Goal: Task Accomplishment & Management: Manage account settings

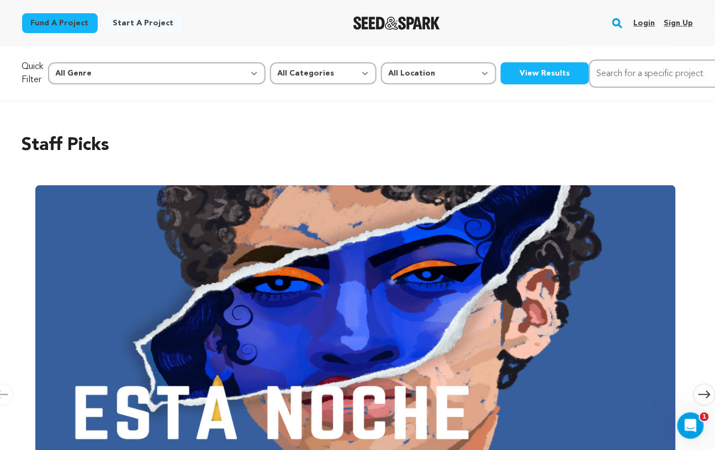
click at [647, 24] on link "Login" at bounding box center [644, 23] width 22 height 18
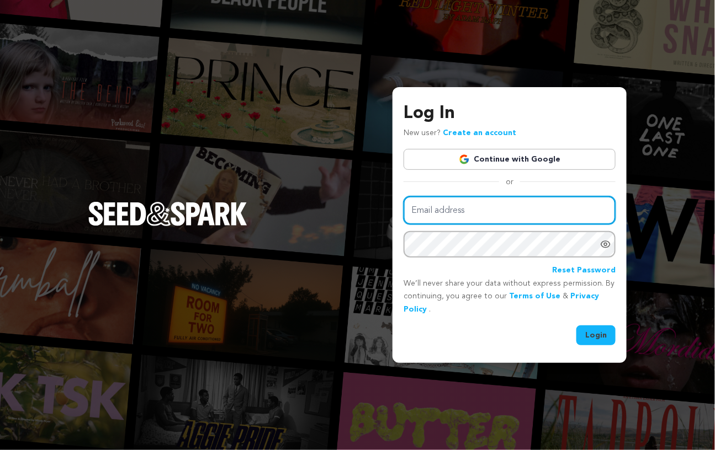
type input "jaylgiffin@yahoo.com"
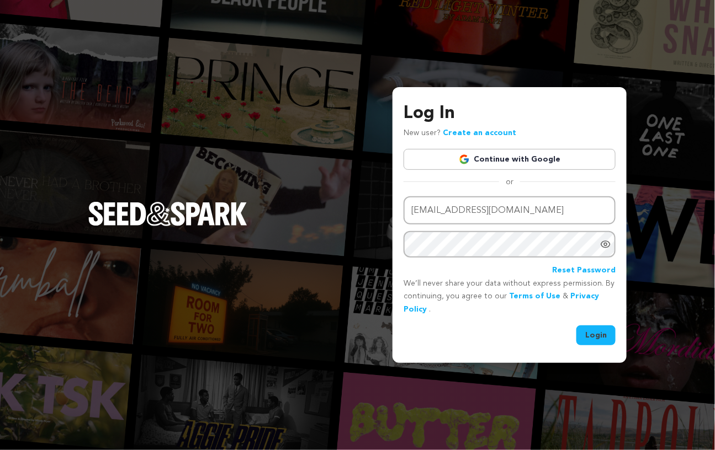
click at [589, 339] on button "Login" at bounding box center [595, 336] width 39 height 20
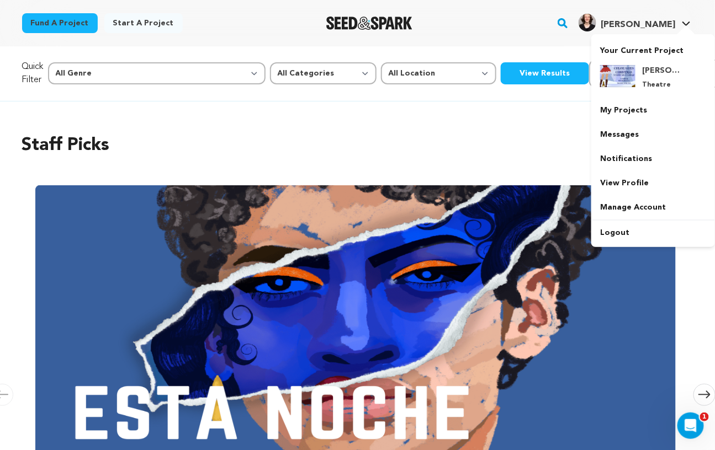
click at [662, 26] on span "[PERSON_NAME]" at bounding box center [637, 24] width 75 height 9
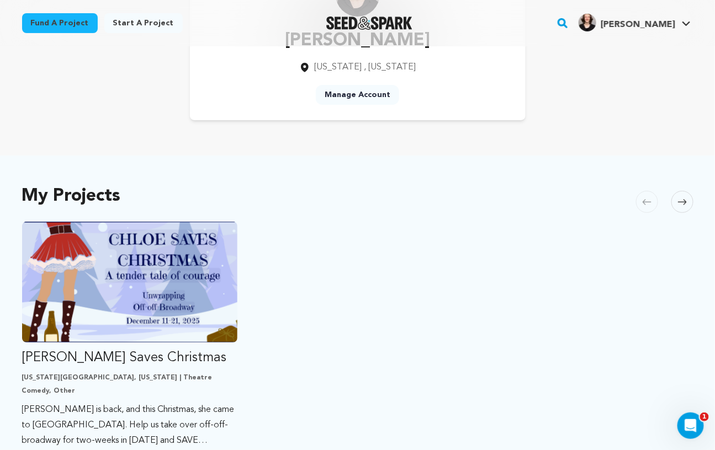
scroll to position [158, 0]
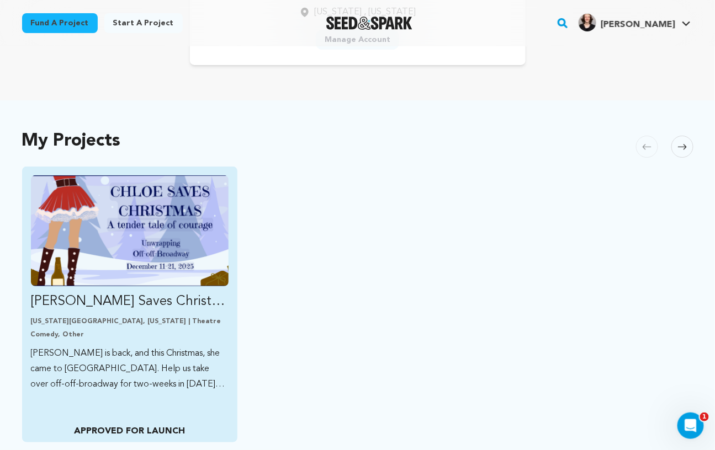
click at [201, 247] on img "Fund Chloe Saves Christmas" at bounding box center [130, 231] width 198 height 111
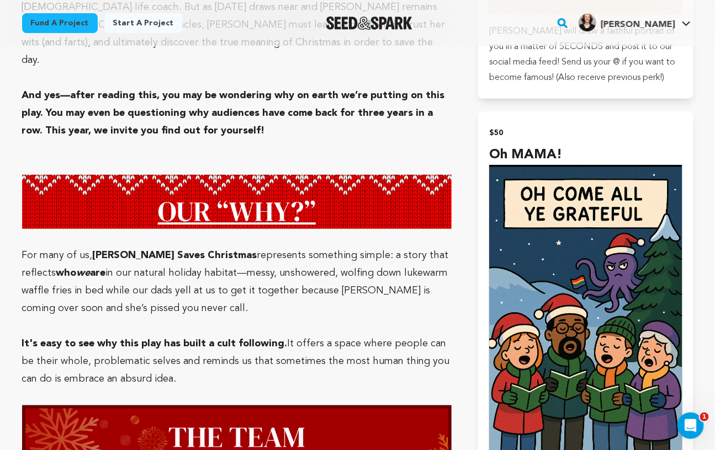
scroll to position [1402, 0]
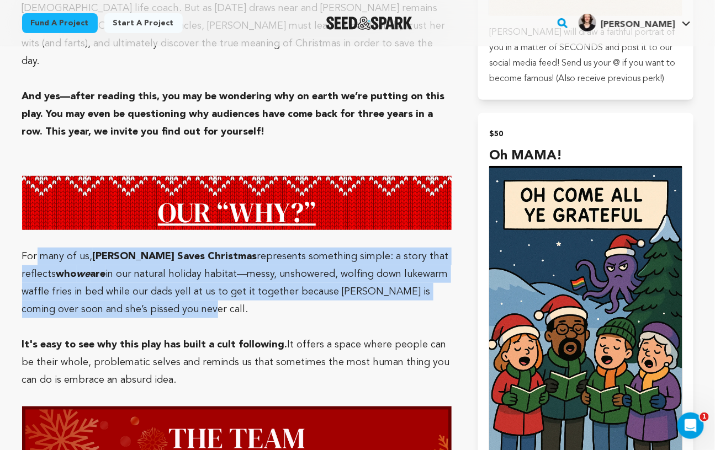
drag, startPoint x: 145, startPoint y: 256, endPoint x: 37, endPoint y: 197, distance: 122.5
click at [37, 248] on p "For many of us, Chloe Saves Christmas represents something simple: a story that…" at bounding box center [237, 283] width 430 height 71
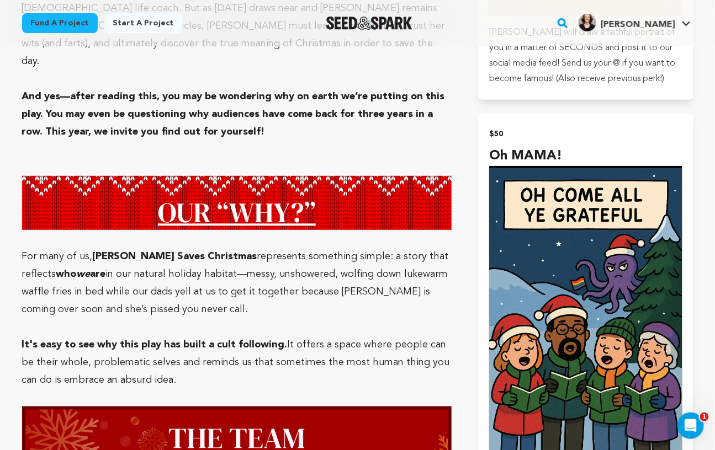
drag, startPoint x: 38, startPoint y: 198, endPoint x: 127, endPoint y: 259, distance: 108.2
click at [129, 259] on p "For many of us, Chloe Saves Christmas represents something simple: a story that…" at bounding box center [237, 283] width 430 height 71
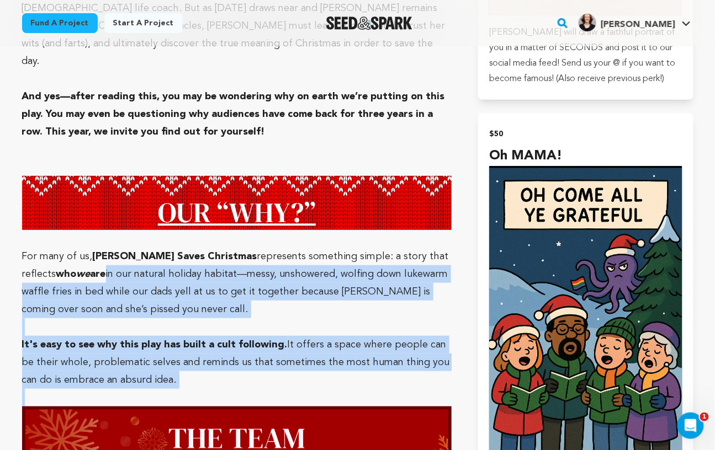
drag, startPoint x: 164, startPoint y: 336, endPoint x: 46, endPoint y: 213, distance: 171.0
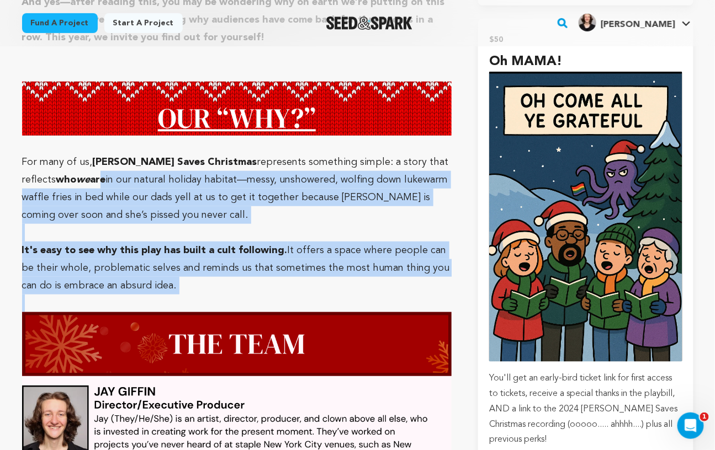
scroll to position [1471, 0]
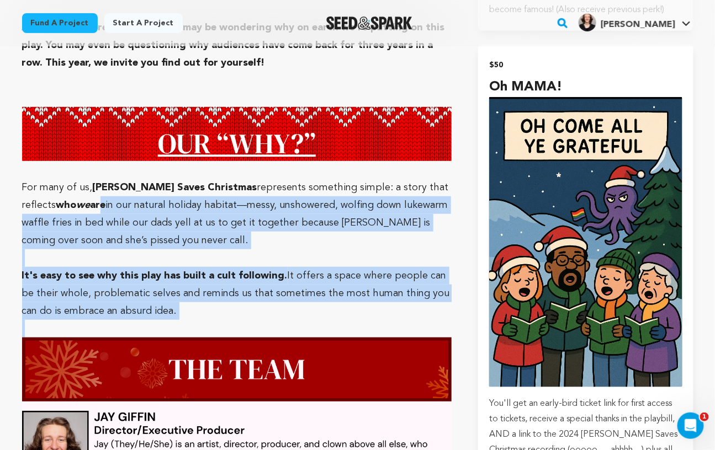
click at [68, 179] on p "For many of us, Chloe Saves Christmas represents something simple: a story that…" at bounding box center [237, 214] width 430 height 71
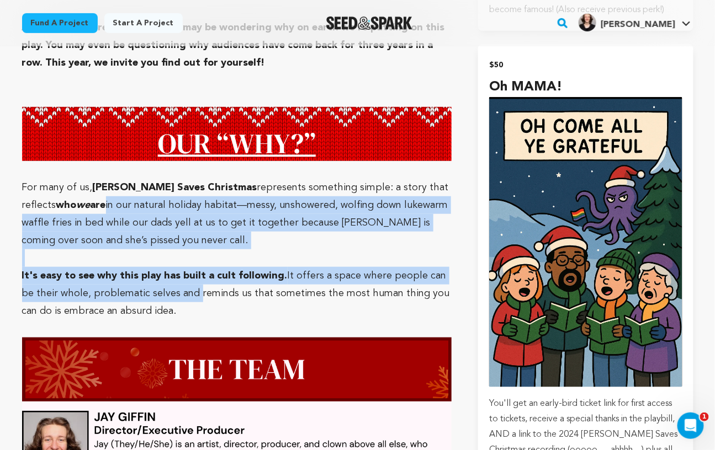
drag, startPoint x: 47, startPoint y: 146, endPoint x: 190, endPoint y: 251, distance: 176.5
click at [190, 267] on p "It's easy to see why this play has built a cult following. It offers a space wh…" at bounding box center [237, 293] width 430 height 53
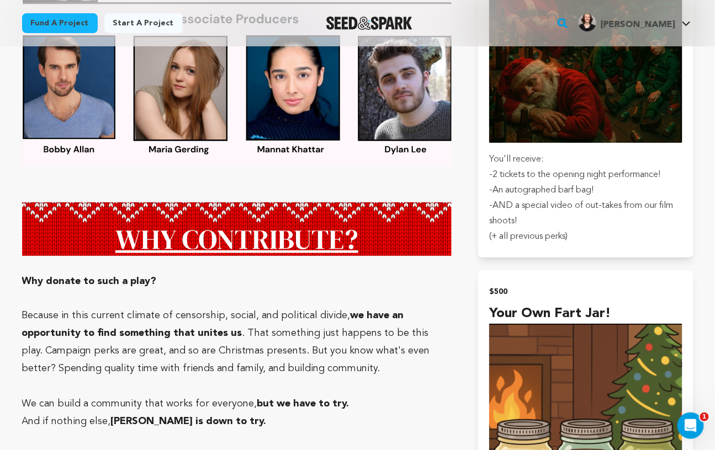
scroll to position [2619, 0]
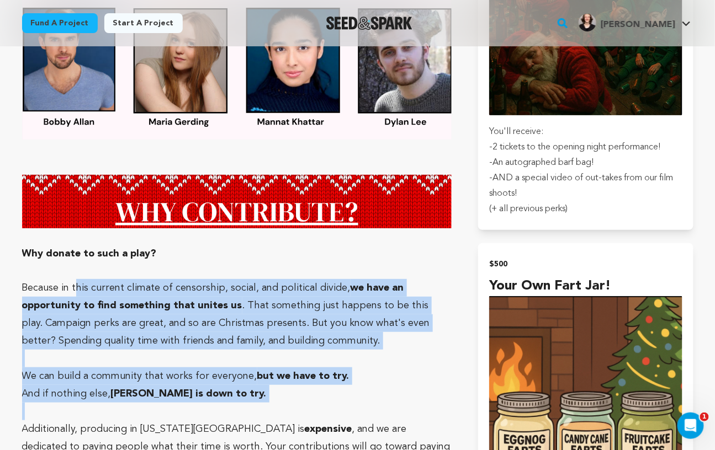
drag, startPoint x: 76, startPoint y: 235, endPoint x: 361, endPoint y: 353, distance: 308.3
click at [361, 403] on p at bounding box center [237, 412] width 430 height 18
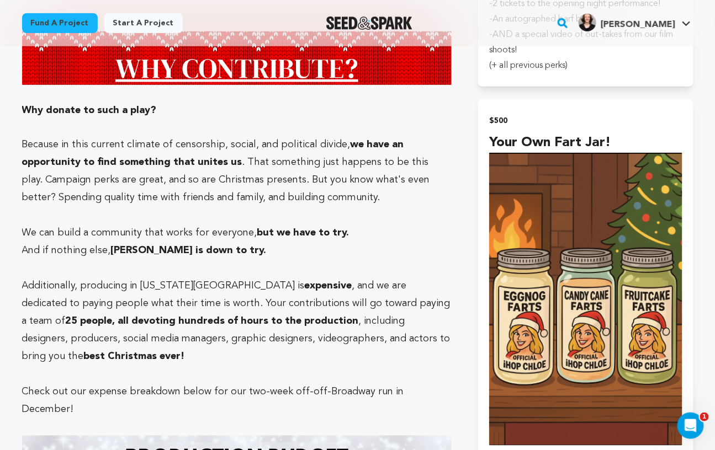
scroll to position [2724, 0]
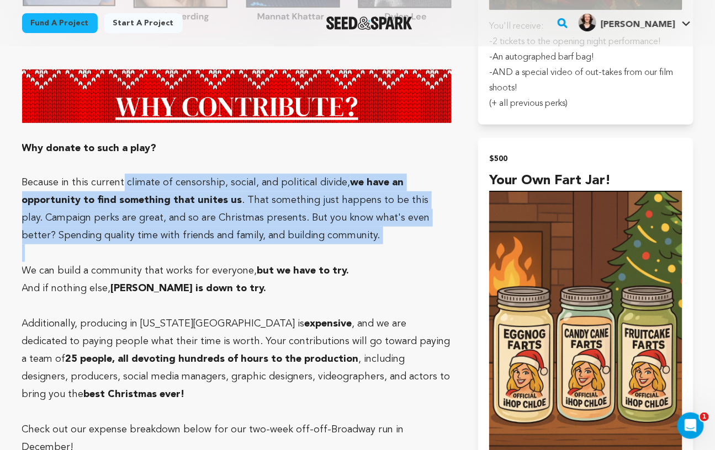
drag, startPoint x: 121, startPoint y: 128, endPoint x: 318, endPoint y: 192, distance: 207.2
click at [318, 244] on p at bounding box center [237, 253] width 430 height 18
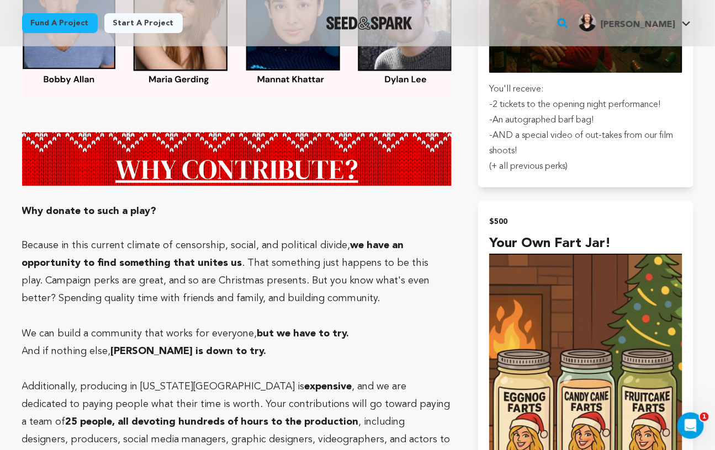
scroll to position [2659, 0]
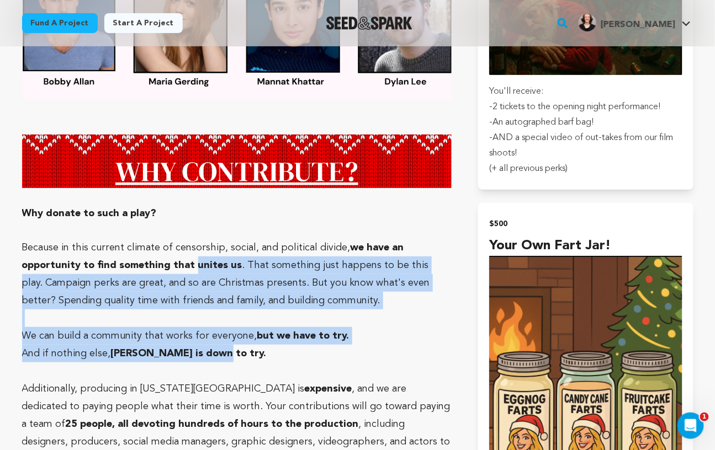
drag, startPoint x: 191, startPoint y: 205, endPoint x: 407, endPoint y: 314, distance: 242.1
click at [407, 363] on p at bounding box center [237, 372] width 430 height 18
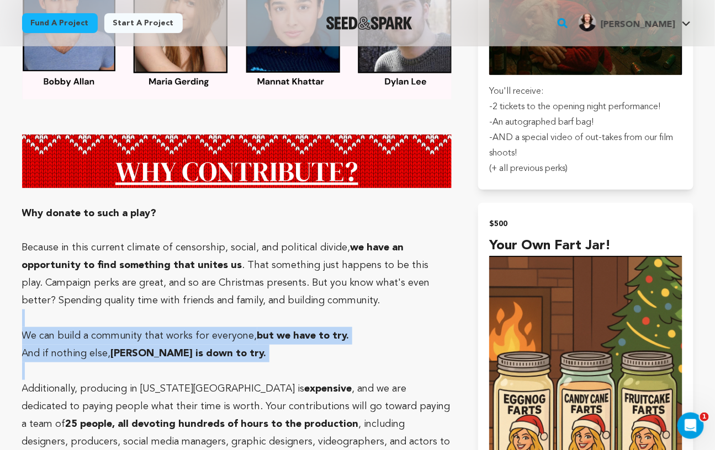
drag, startPoint x: 407, startPoint y: 314, endPoint x: 168, endPoint y: 268, distance: 243.3
click at [168, 310] on p at bounding box center [237, 319] width 430 height 18
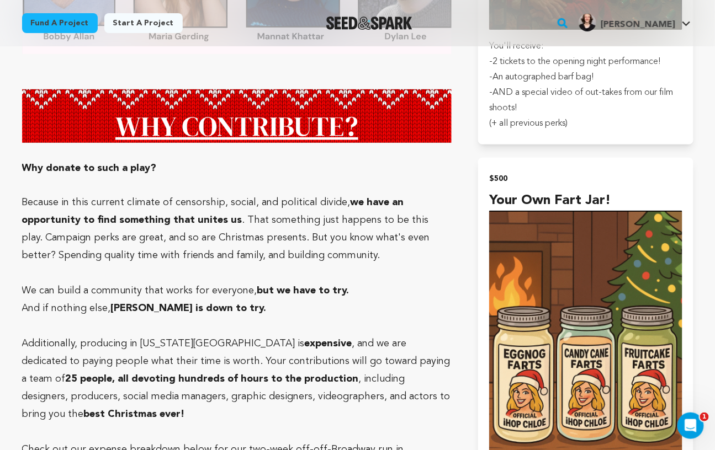
scroll to position [2713, 0]
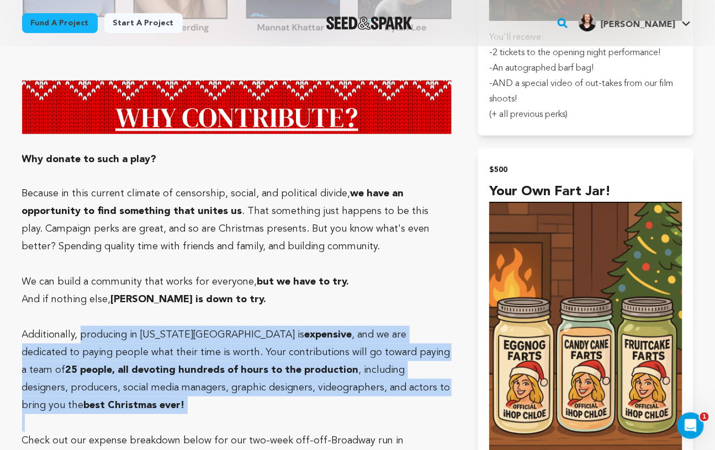
drag, startPoint x: 82, startPoint y: 284, endPoint x: 369, endPoint y: 373, distance: 300.4
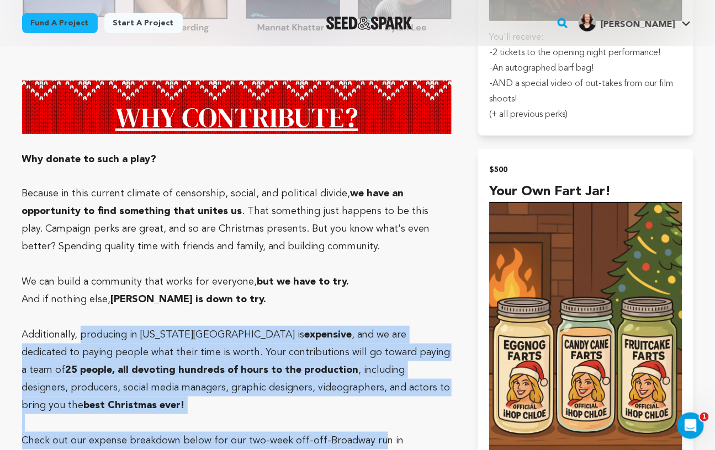
click at [369, 432] on p "Check out our expense breakdown below for our two-week off-off-Broadway run in …" at bounding box center [237, 449] width 430 height 35
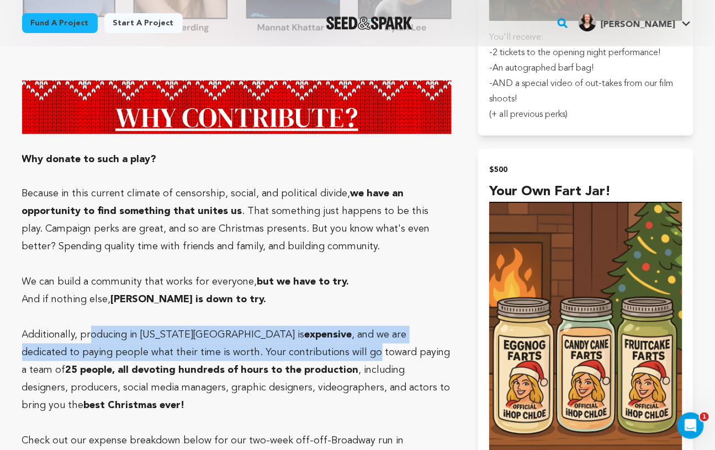
drag, startPoint x: 88, startPoint y: 277, endPoint x: 240, endPoint y: 304, distance: 154.2
click at [240, 326] on p "Additionally, producing in New York City is expensive , and we are dedicated to…" at bounding box center [237, 370] width 430 height 88
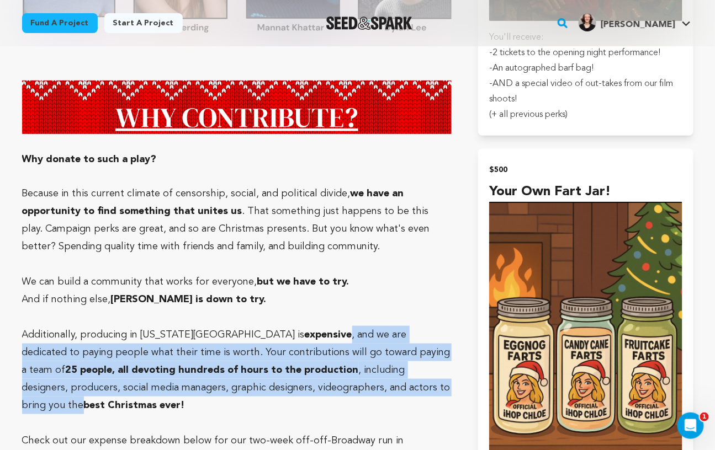
drag, startPoint x: 260, startPoint y: 285, endPoint x: 343, endPoint y: 340, distance: 100.0
click at [343, 340] on p "Additionally, producing in New York City is expensive , and we are dedicated to…" at bounding box center [237, 370] width 430 height 88
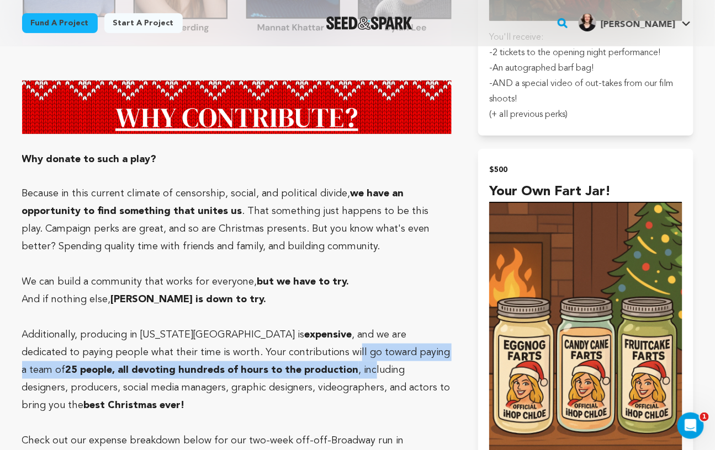
drag, startPoint x: 224, startPoint y: 295, endPoint x: 254, endPoint y: 320, distance: 39.2
click at [254, 326] on p "Additionally, producing in New York City is expensive , and we are dedicated to…" at bounding box center [237, 370] width 430 height 88
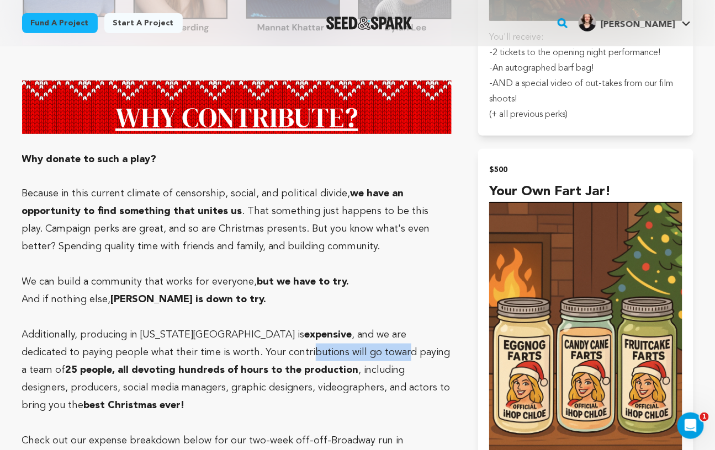
drag, startPoint x: 179, startPoint y: 297, endPoint x: 275, endPoint y: 307, distance: 96.0
click at [275, 326] on p "Additionally, producing in New York City is expensive , and we are dedicated to…" at bounding box center [237, 370] width 430 height 88
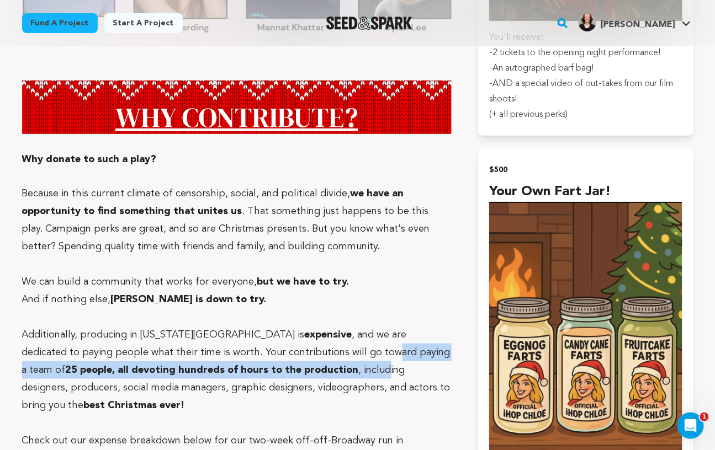
drag, startPoint x: 264, startPoint y: 297, endPoint x: 268, endPoint y: 316, distance: 19.3
click at [268, 326] on p "Additionally, producing in New York City is expensive , and we are dedicated to…" at bounding box center [237, 370] width 430 height 88
drag, startPoint x: 227, startPoint y: 297, endPoint x: 234, endPoint y: 317, distance: 20.6
click at [234, 326] on p "Additionally, producing in New York City is expensive , and we are dedicated to…" at bounding box center [237, 370] width 430 height 88
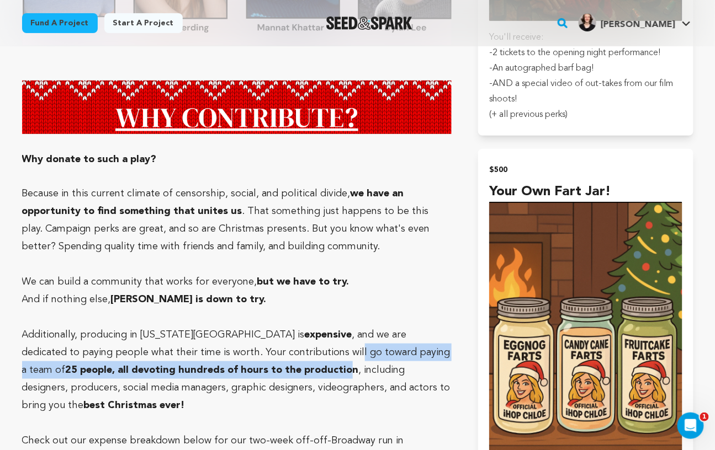
click at [234, 365] on strong "25 people, all devoting hundreds of hours to the production" at bounding box center [212, 370] width 293 height 10
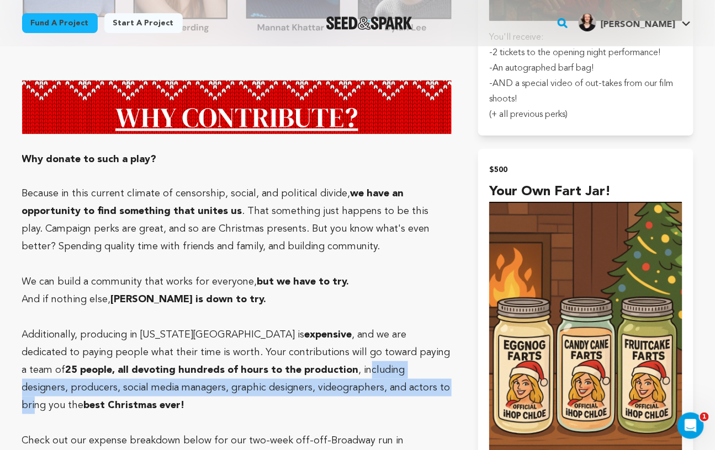
drag, startPoint x: 253, startPoint y: 318, endPoint x: 299, endPoint y: 336, distance: 49.3
click at [299, 336] on p "Additionally, producing in New York City is expensive , and we are dedicated to…" at bounding box center [237, 370] width 430 height 88
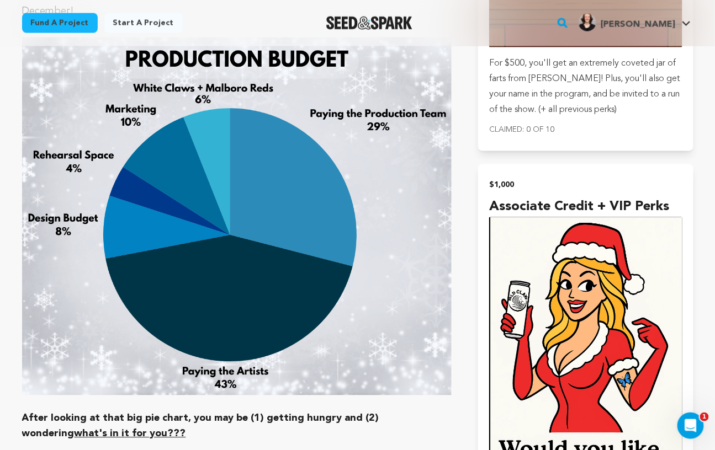
scroll to position [3264, 0]
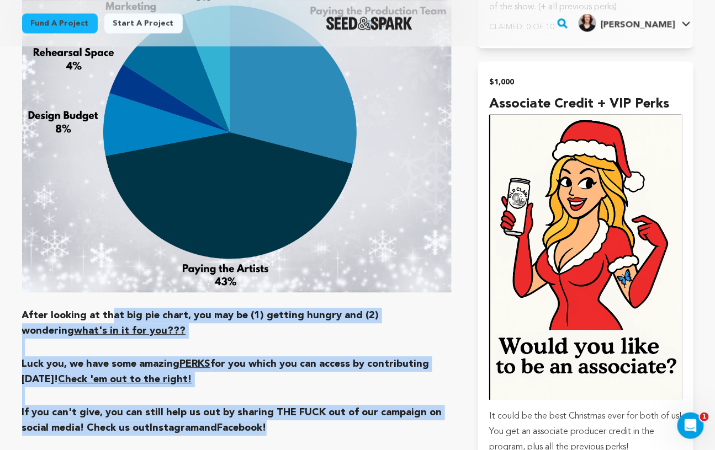
drag, startPoint x: 108, startPoint y: 222, endPoint x: 273, endPoint y: 341, distance: 203.3
click at [273, 405] on h3 "If you can't give, you can still help us out by sharing THE FUCK out of our cam…" at bounding box center [237, 420] width 430 height 31
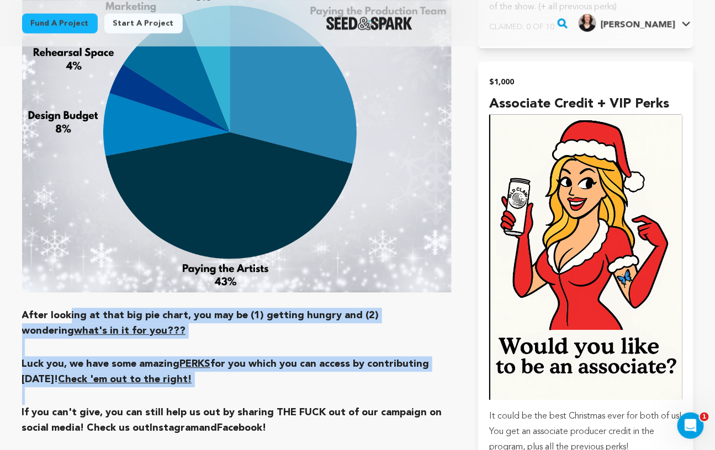
drag, startPoint x: 237, startPoint y: 303, endPoint x: 70, endPoint y: 230, distance: 183.1
click at [70, 308] on h3 "After looking at that big pie chart, you may be (1) getting hungry and (2) wond…" at bounding box center [237, 323] width 430 height 31
drag, startPoint x: 70, startPoint y: 230, endPoint x: 199, endPoint y: 288, distance: 142.3
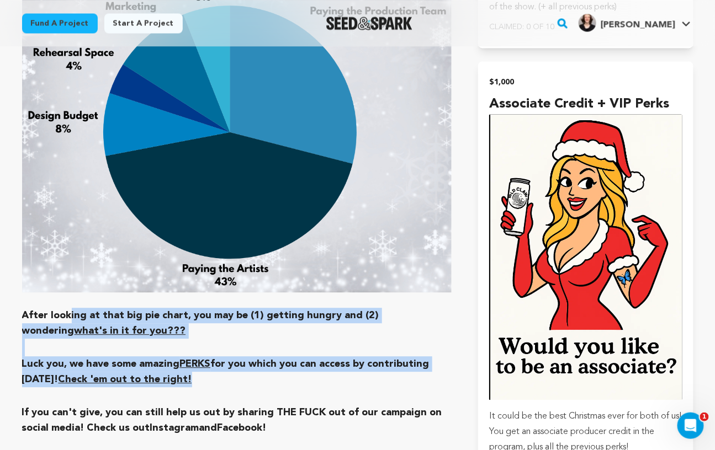
click at [199, 357] on h3 "Luck you, we have some amazing PERKS for you which you can access by contributi…" at bounding box center [237, 372] width 430 height 31
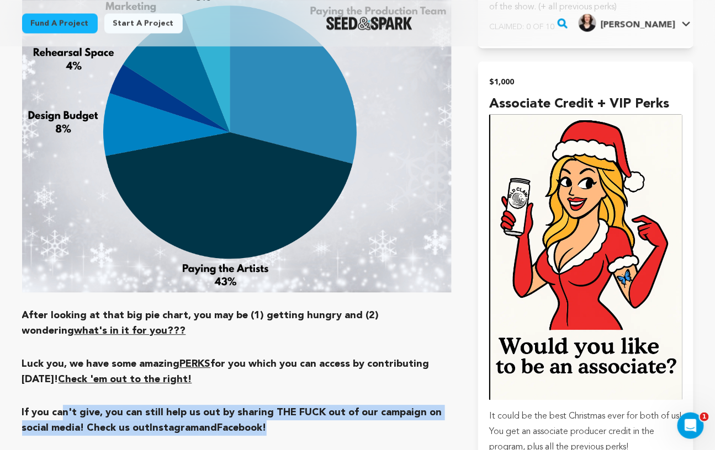
drag, startPoint x: 65, startPoint y: 320, endPoint x: 272, endPoint y: 334, distance: 208.1
click at [272, 405] on h3 "If you can't give, you can still help us out by sharing THE FUCK out of our cam…" at bounding box center [237, 420] width 430 height 31
drag, startPoint x: 281, startPoint y: 334, endPoint x: -2, endPoint y: 323, distance: 283.3
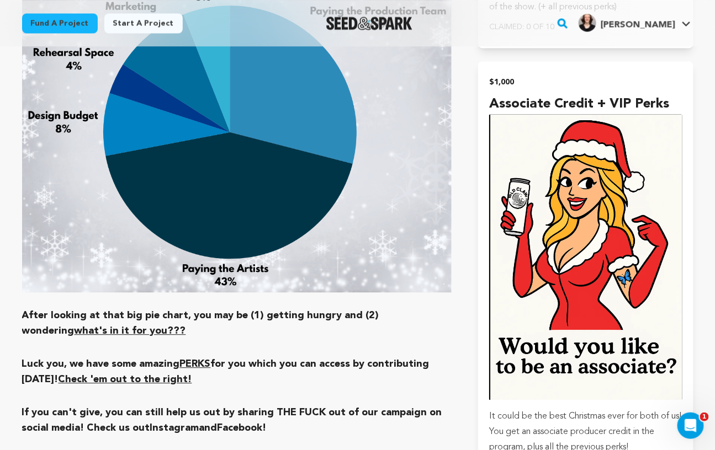
click at [55, 405] on h3 "If you can't give, you can still help us out by sharing THE FUCK out of our cam…" at bounding box center [237, 420] width 430 height 31
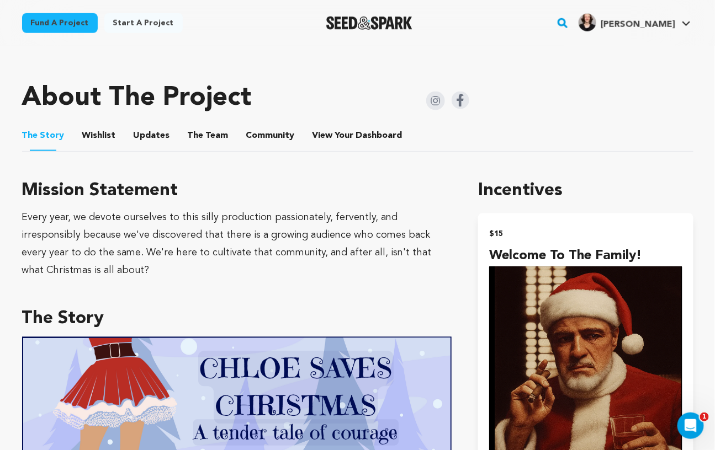
scroll to position [0, 0]
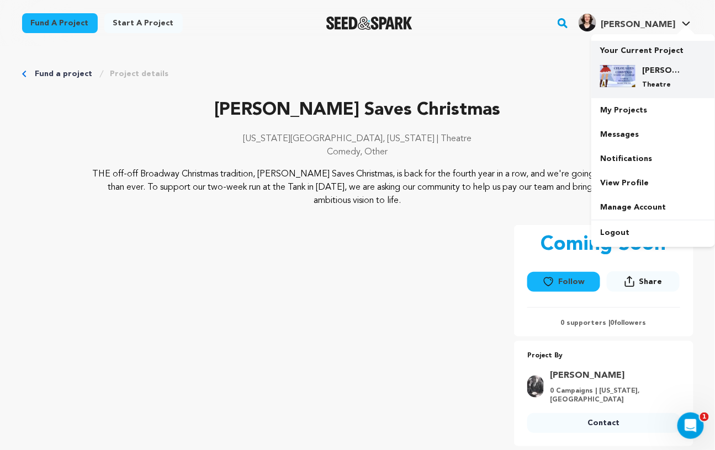
click at [637, 84] on div "Chloe Saves Christmas Theatre" at bounding box center [661, 77] width 53 height 24
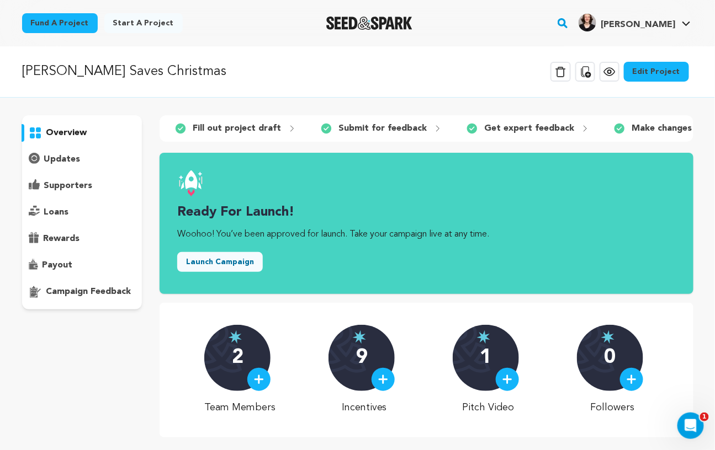
click at [651, 72] on link "Edit Project" at bounding box center [656, 72] width 65 height 20
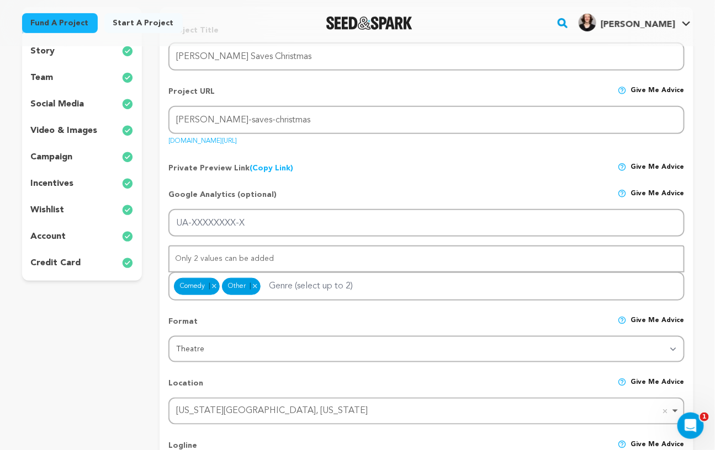
scroll to position [104, 0]
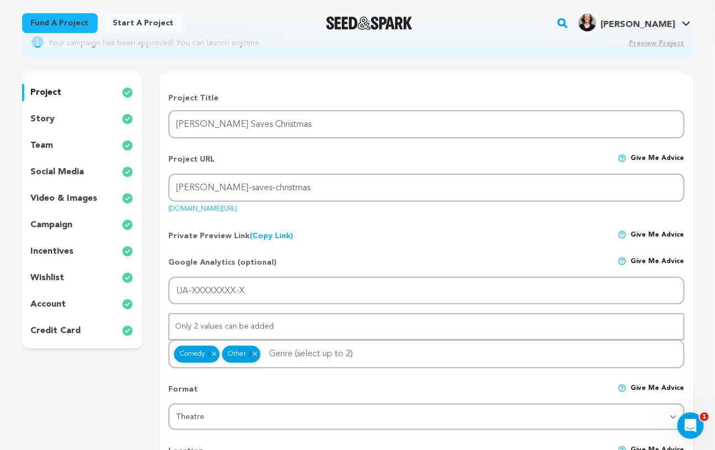
click at [60, 113] on div "story" at bounding box center [82, 119] width 120 height 18
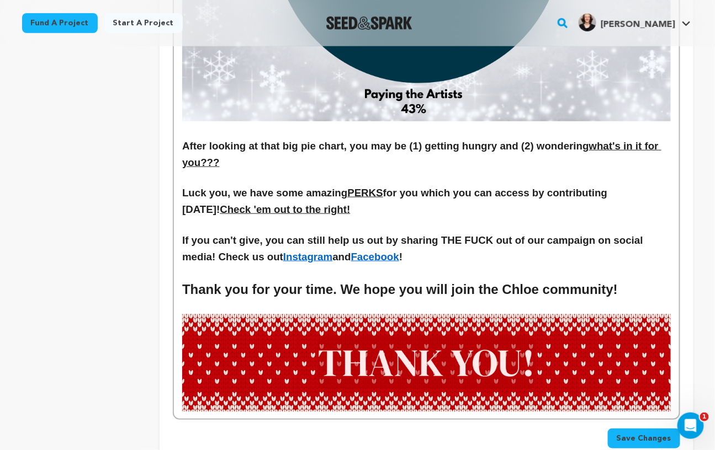
scroll to position [2837, 0]
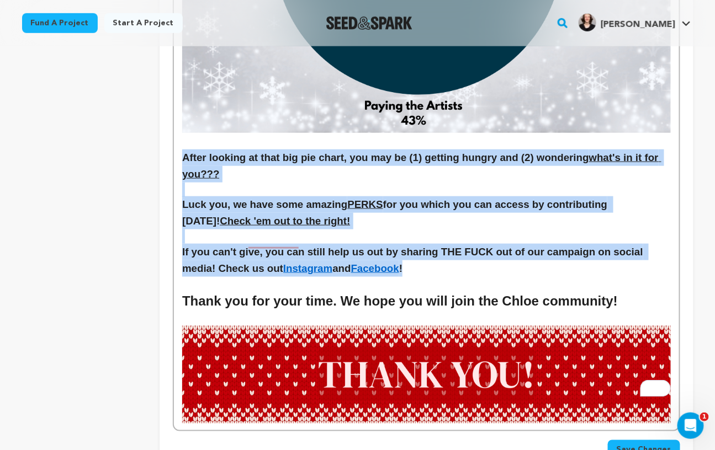
drag, startPoint x: 461, startPoint y: 244, endPoint x: 172, endPoint y: 133, distance: 309.8
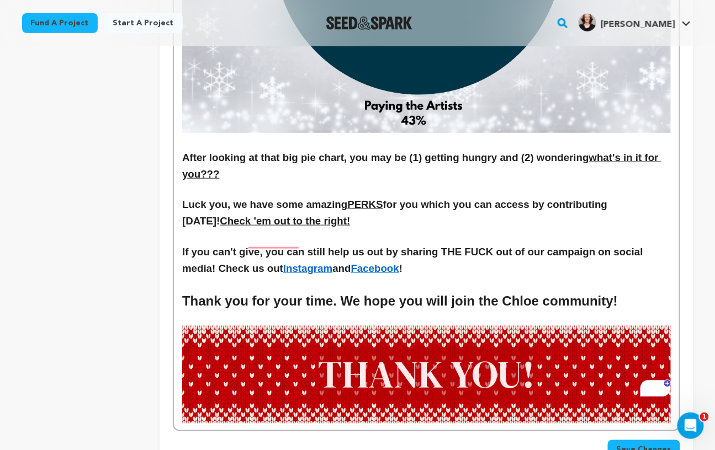
click at [398, 244] on h3 "If you can't give, you can still help us out by sharing THE FUCK out of our cam…" at bounding box center [426, 260] width 488 height 33
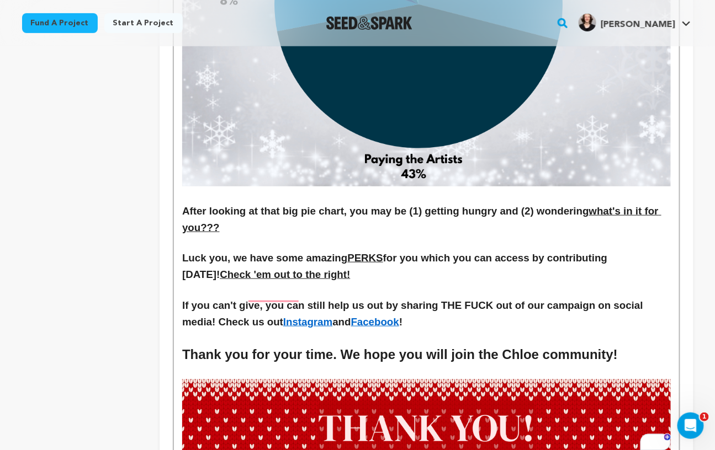
scroll to position [2767, 0]
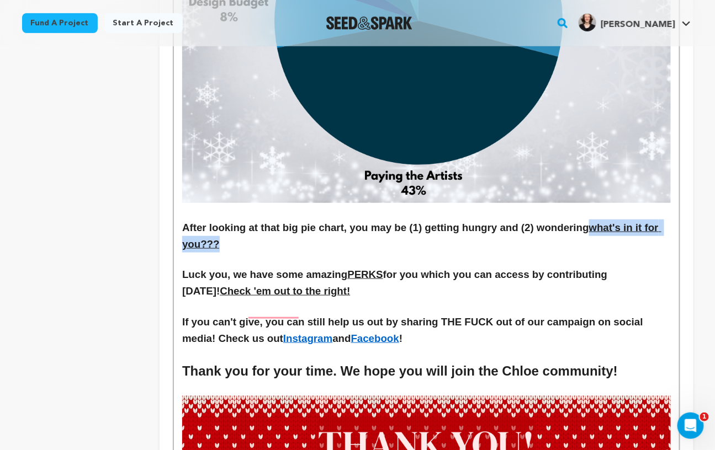
drag, startPoint x: 592, startPoint y: 203, endPoint x: 600, endPoint y: 217, distance: 16.6
click at [600, 220] on h3 "After looking at that big pie chart, you may be (1) getting hungry and (2) wond…" at bounding box center [426, 236] width 488 height 33
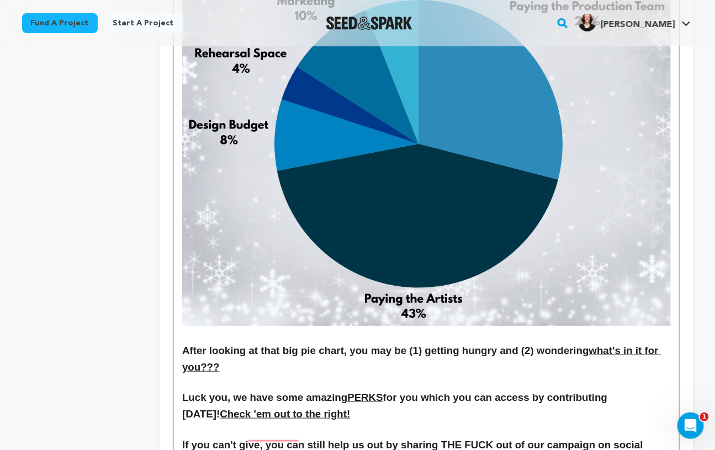
scroll to position [2698, 0]
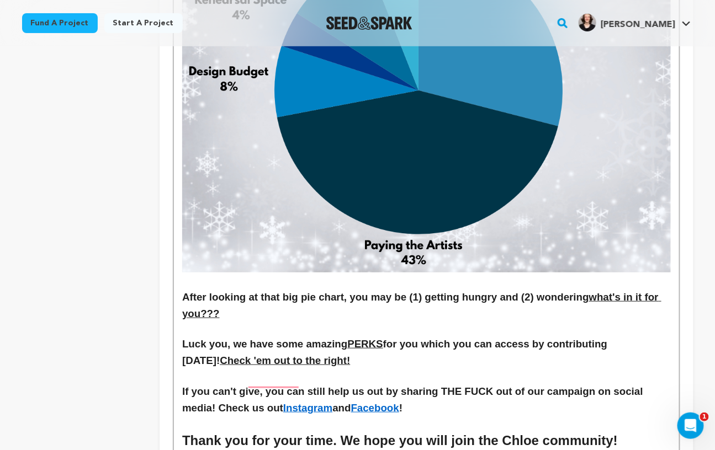
click at [460, 322] on p "To enrich screen reader interactions, please activate Accessibility in Grammarl…" at bounding box center [426, 329] width 488 height 14
drag, startPoint x: 602, startPoint y: 282, endPoint x: 594, endPoint y: 269, distance: 15.6
click at [594, 289] on h3 "After looking at that big pie chart, you may be (1) getting hungry and (2) wond…" at bounding box center [426, 305] width 488 height 33
click at [241, 289] on h3 "After looking at that big pie chart, you may be (1) getting hungry and (2) wond…" at bounding box center [426, 305] width 488 height 33
drag, startPoint x: 217, startPoint y: 288, endPoint x: 202, endPoint y: 289, distance: 15.5
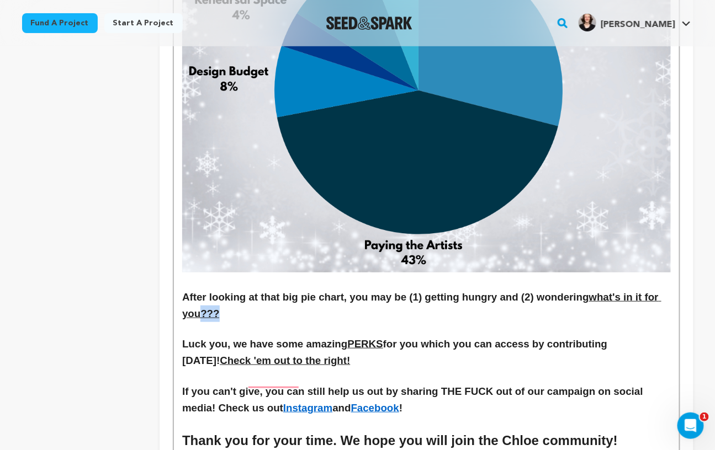
click at [202, 289] on h3 "After looking at that big pie chart, you may be (1) getting hungry and (2) wond…" at bounding box center [426, 305] width 488 height 33
click at [241, 289] on h3 "After looking at that big pie chart, you may be (1) getting hungry and (2) wond…" at bounding box center [426, 305] width 488 height 33
drag, startPoint x: 247, startPoint y: 285, endPoint x: 199, endPoint y: 287, distance: 48.0
click at [199, 289] on h3 "After looking at that big pie chart, you may be (1) getting hungry and (2) wond…" at bounding box center [426, 305] width 488 height 33
click at [247, 289] on h3 "After looking at that big pie chart, you may be (1) getting hungry and (2) wond…" at bounding box center [426, 305] width 488 height 33
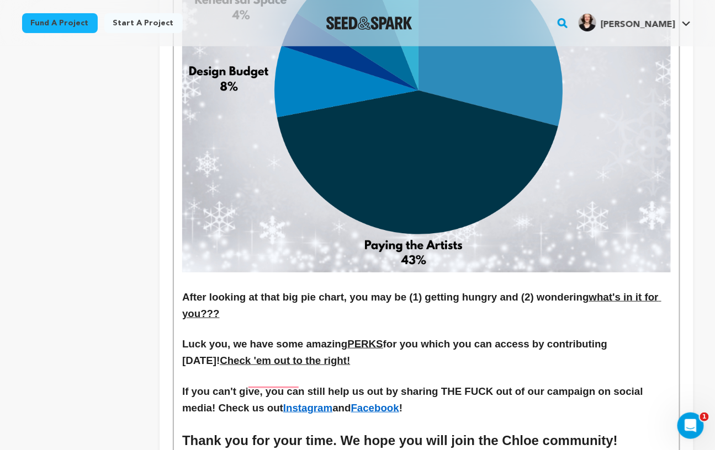
click at [350, 338] on h3 "Luck you, we have some amazing PERKS for you which you can access by contributi…" at bounding box center [426, 352] width 488 height 33
drag, startPoint x: 417, startPoint y: 318, endPoint x: 382, endPoint y: 318, distance: 34.2
click at [382, 336] on h3 "Luck you, we have some amazing PERKS for you which you can access by contributi…" at bounding box center [426, 352] width 488 height 33
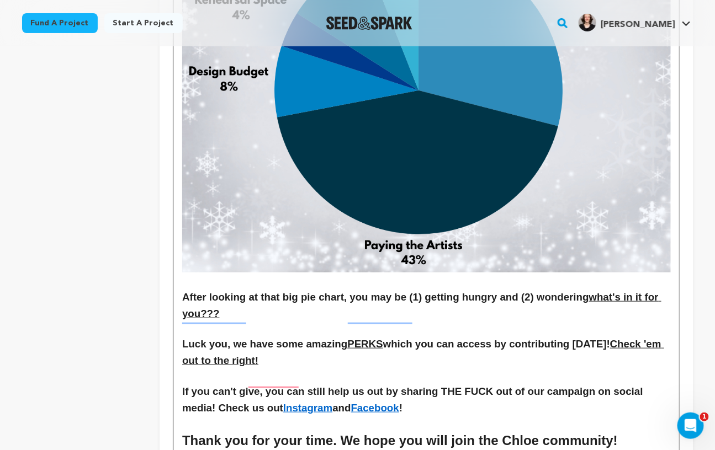
click at [584, 340] on h3 "Luck you, we have some amazing PERKS which you can access by contributing today…" at bounding box center [426, 352] width 488 height 33
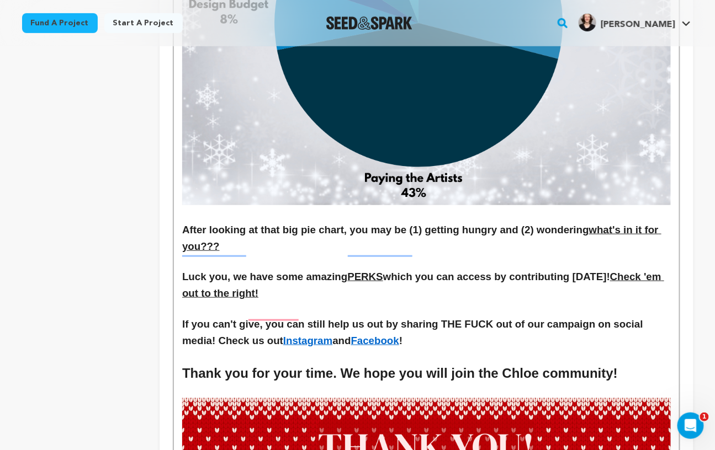
scroll to position [2774, 0]
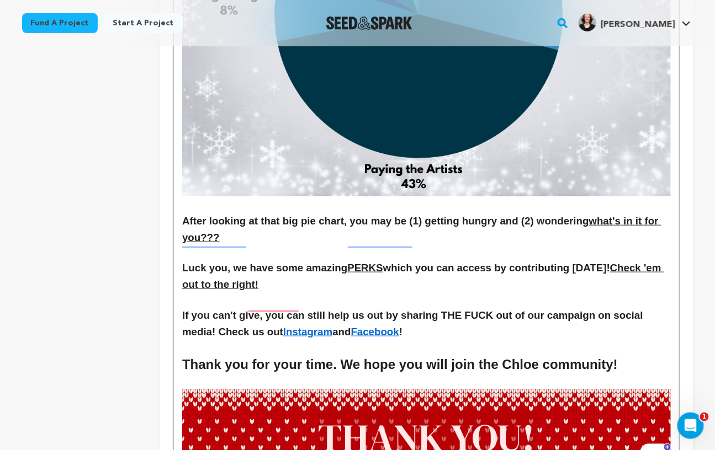
click at [225, 307] on h3 "If you can't give, you can still help us out by sharing THE FUCK out of our cam…" at bounding box center [426, 323] width 488 height 33
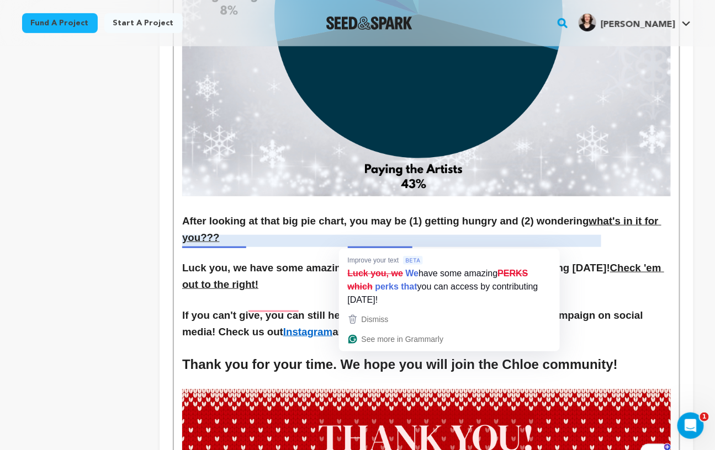
click at [378, 262] on u "PERKS" at bounding box center [364, 268] width 35 height 12
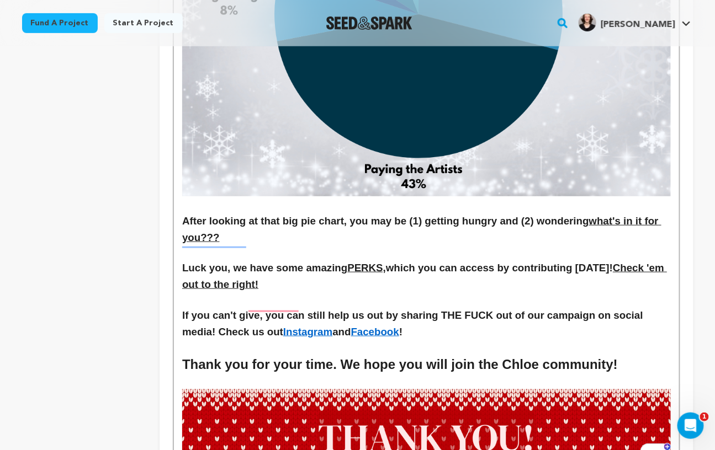
click at [482, 307] on h3 "If you can't give, you can still help us out by sharing THE FUCK out of our cam…" at bounding box center [426, 323] width 488 height 33
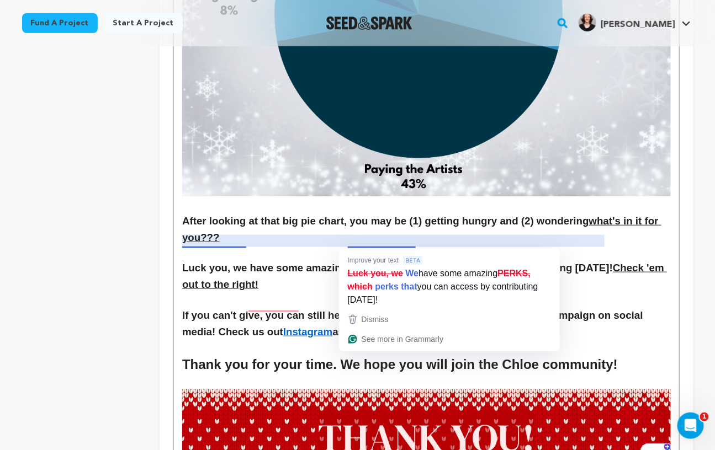
click at [399, 260] on h3 "Luck you, we have some amazing PERKS, which you can access by contributing toda…" at bounding box center [426, 276] width 488 height 33
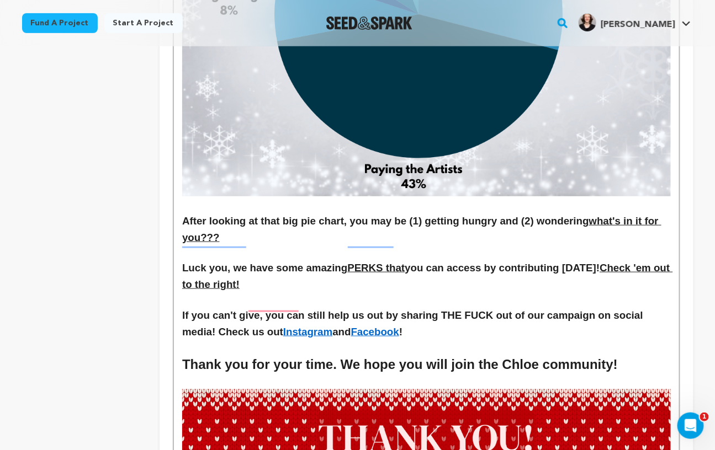
click at [445, 307] on h3 "If you can't give, you can still help us out by sharing THE FUCK out of our cam…" at bounding box center [426, 323] width 488 height 33
click at [434, 307] on h3 "If you can't give, you can still help us out by sharing THE FUCK out of our cam…" at bounding box center [426, 323] width 488 height 33
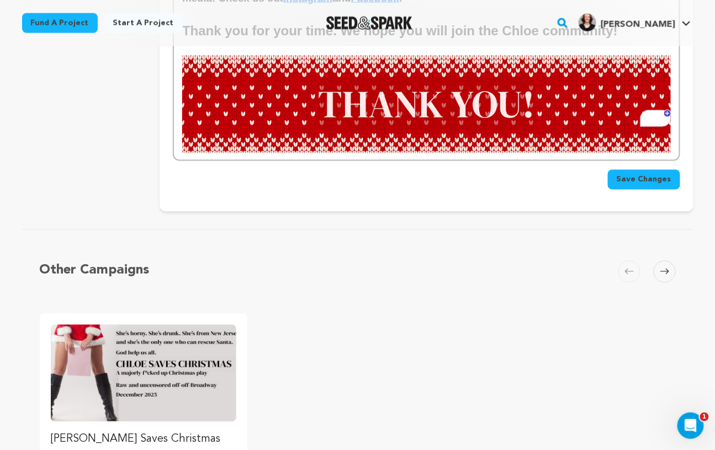
scroll to position [3142, 0]
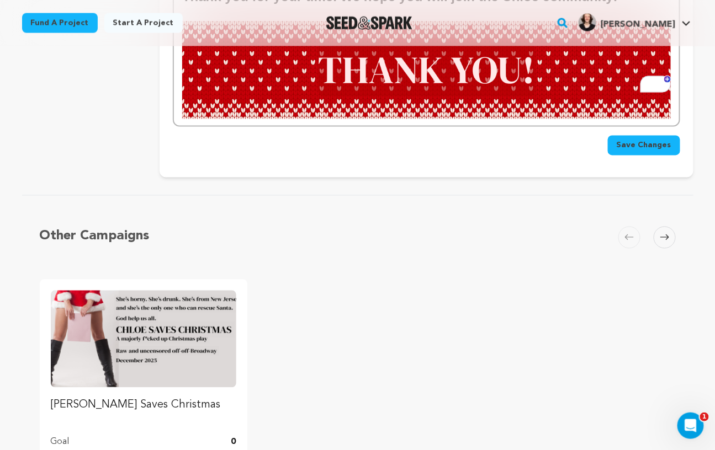
click at [647, 136] on button "Save Changes" at bounding box center [644, 146] width 72 height 20
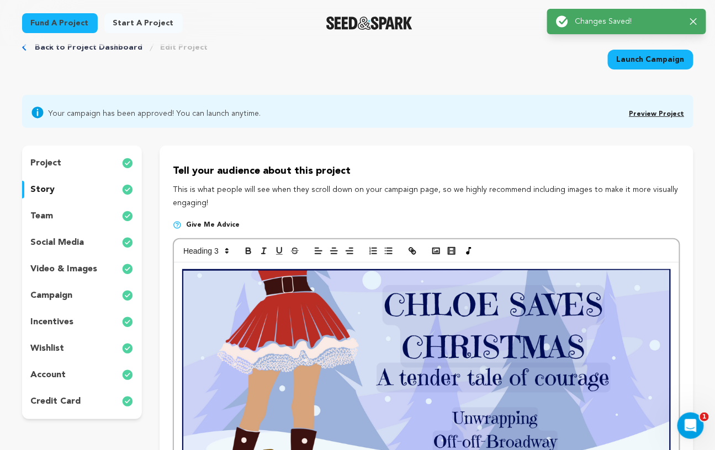
scroll to position [0, 0]
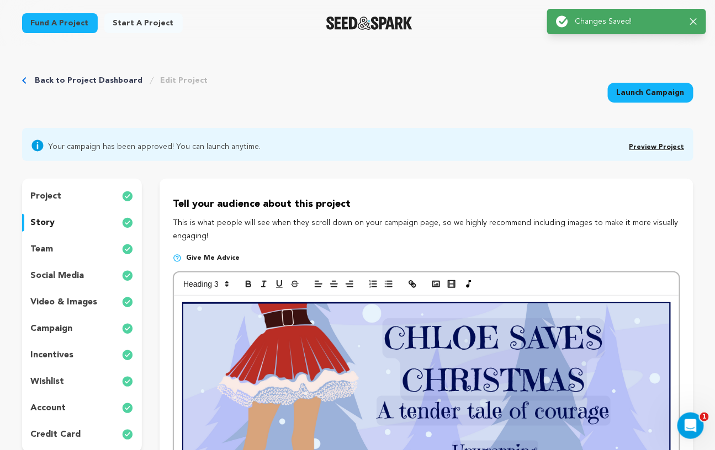
click at [87, 79] on link "Back to Project Dashboard" at bounding box center [89, 80] width 108 height 11
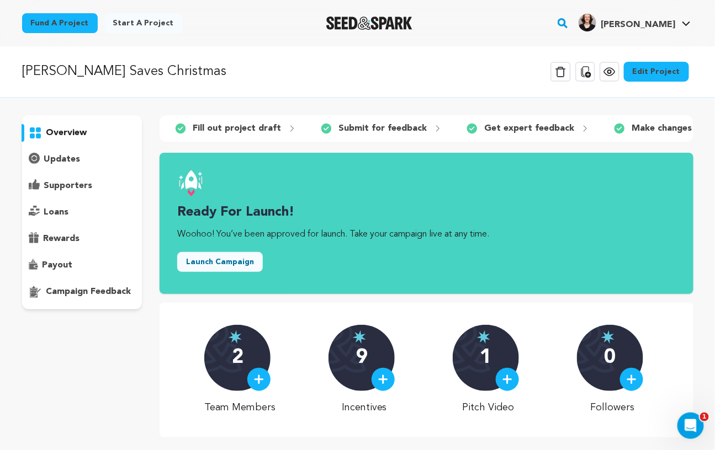
click at [615, 70] on icon at bounding box center [609, 71] width 13 height 13
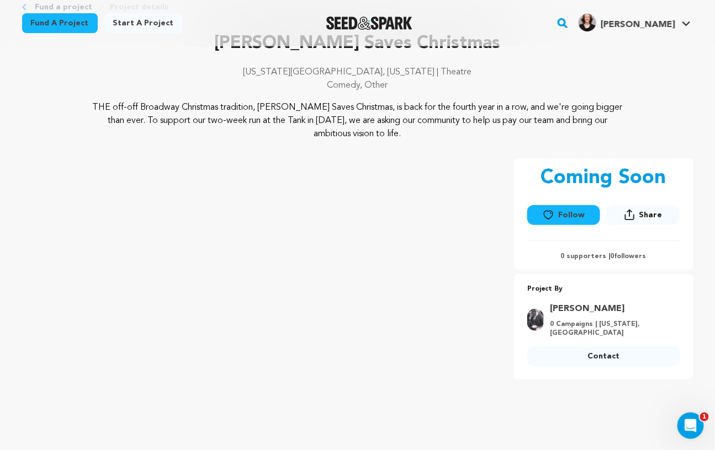
scroll to position [59, 0]
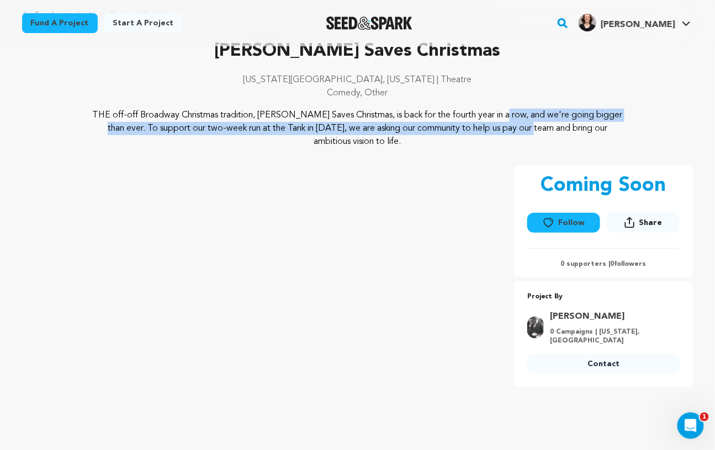
drag, startPoint x: 392, startPoint y: 119, endPoint x: 423, endPoint y: 139, distance: 36.7
click at [423, 139] on p "THE off-off Broadway Christmas tradition, [PERSON_NAME] Saves Christmas, is bac…" at bounding box center [357, 129] width 537 height 40
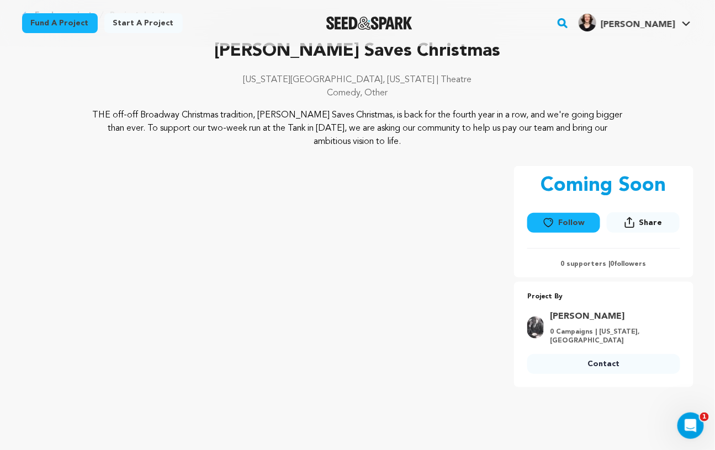
drag, startPoint x: 423, startPoint y: 139, endPoint x: 106, endPoint y: 130, distance: 317.5
click at [106, 130] on p "THE off-off Broadway Christmas tradition, [PERSON_NAME] Saves Christmas, is bac…" at bounding box center [357, 129] width 537 height 40
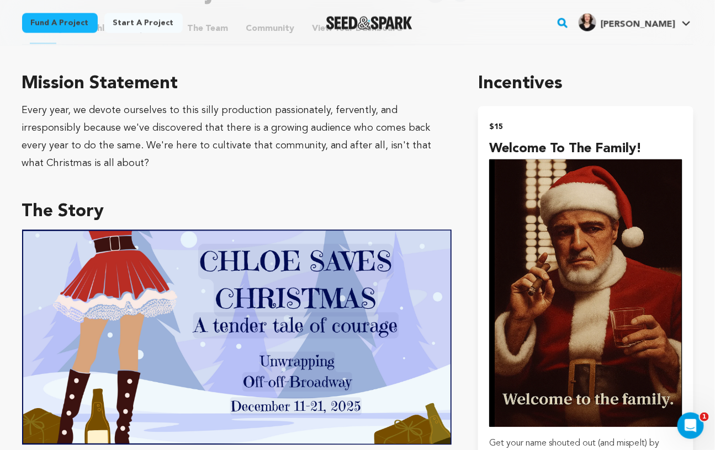
scroll to position [539, 0]
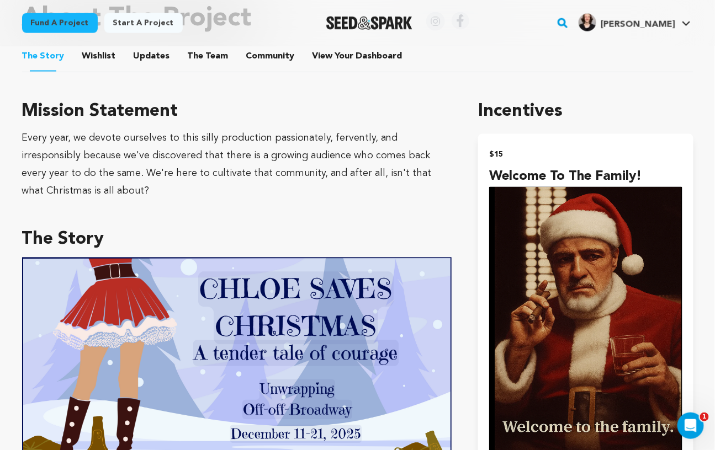
click at [205, 162] on div "Every year, we devote ourselves to this silly production passionately, ferventl…" at bounding box center [237, 165] width 430 height 71
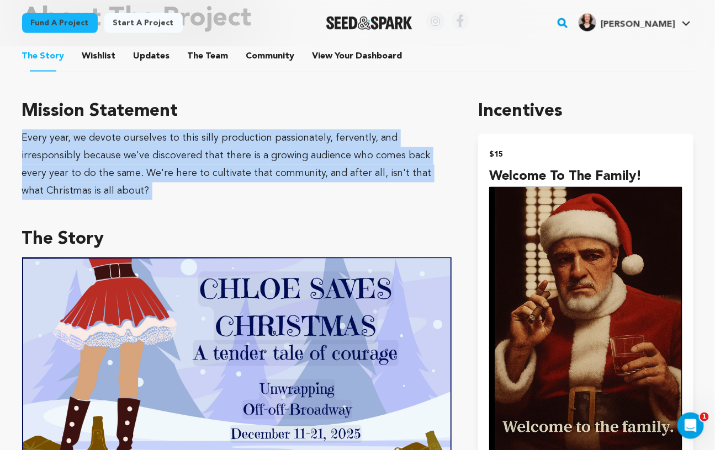
click at [205, 162] on div "Every year, we devote ourselves to this silly production passionately, ferventl…" at bounding box center [237, 165] width 430 height 71
click at [194, 158] on div "Every year, we devote ourselves to this silly production passionately, ferventl…" at bounding box center [237, 165] width 430 height 71
drag, startPoint x: 165, startPoint y: 139, endPoint x: 246, endPoint y: 196, distance: 98.6
click at [246, 196] on div "Every year, we devote ourselves to this silly production passionately, ferventl…" at bounding box center [237, 165] width 430 height 71
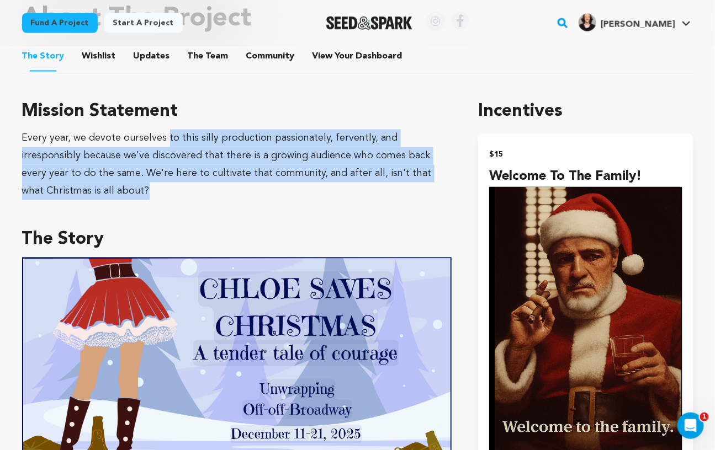
click at [246, 196] on div "Every year, we devote ourselves to this silly production passionately, ferventl…" at bounding box center [237, 165] width 430 height 71
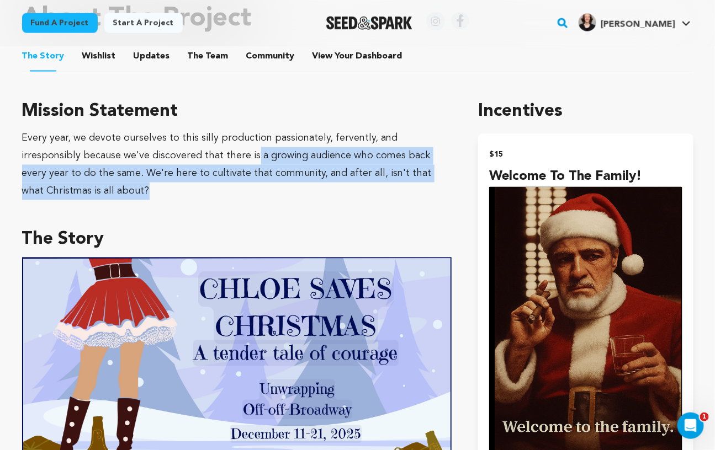
drag, startPoint x: 245, startPoint y: 195, endPoint x: 193, endPoint y: 160, distance: 63.2
click at [193, 160] on div "Every year, we devote ourselves to this silly production passionately, ferventl…" at bounding box center [237, 165] width 430 height 71
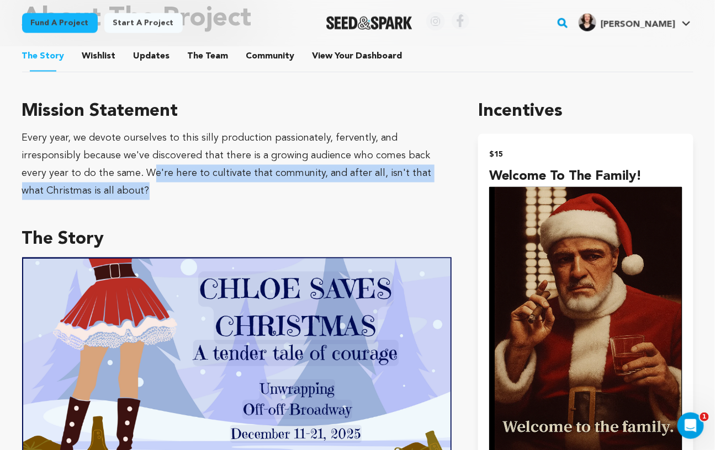
drag, startPoint x: 73, startPoint y: 169, endPoint x: 158, endPoint y: 188, distance: 87.5
click at [158, 188] on div "Every year, we devote ourselves to this silly production passionately, ferventl…" at bounding box center [237, 165] width 430 height 71
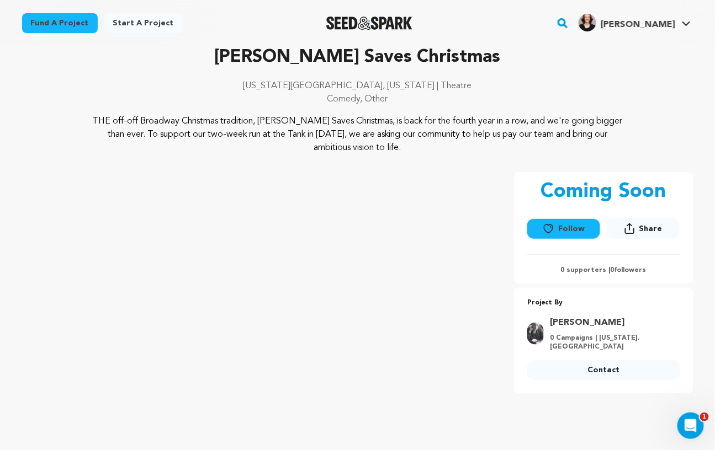
scroll to position [52, 0]
click at [330, 126] on p "THE off-off Broadway Christmas tradition, [PERSON_NAME] Saves Christmas, is bac…" at bounding box center [357, 135] width 537 height 40
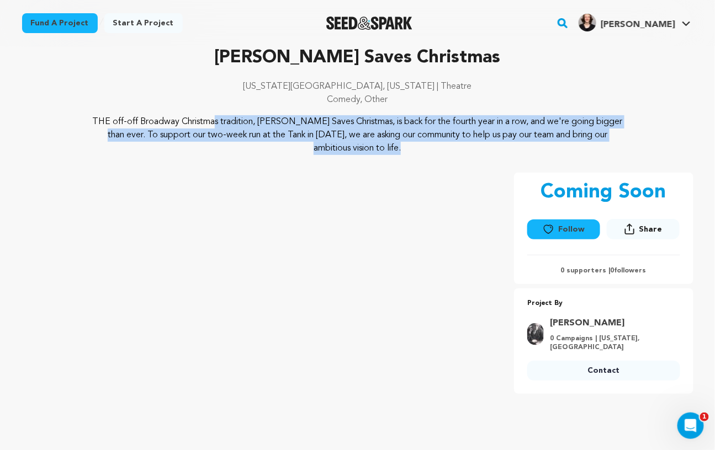
click at [330, 126] on p "THE off-off Broadway Christmas tradition, [PERSON_NAME] Saves Christmas, is bac…" at bounding box center [357, 135] width 537 height 40
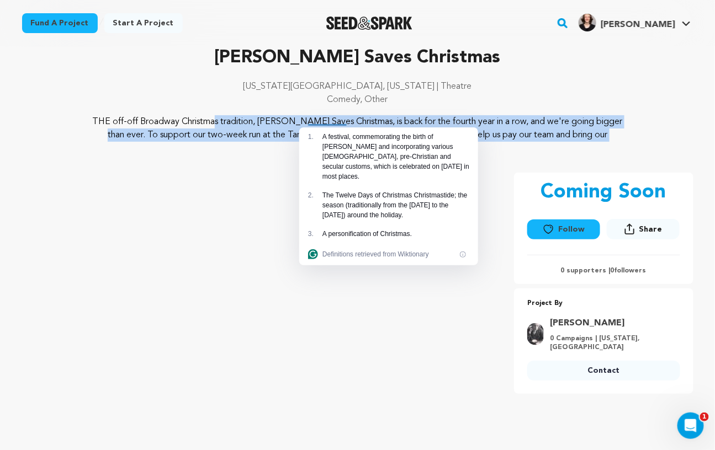
click at [330, 126] on p "THE off-off Broadway Christmas tradition, [PERSON_NAME] Saves Christmas, is bac…" at bounding box center [357, 135] width 537 height 40
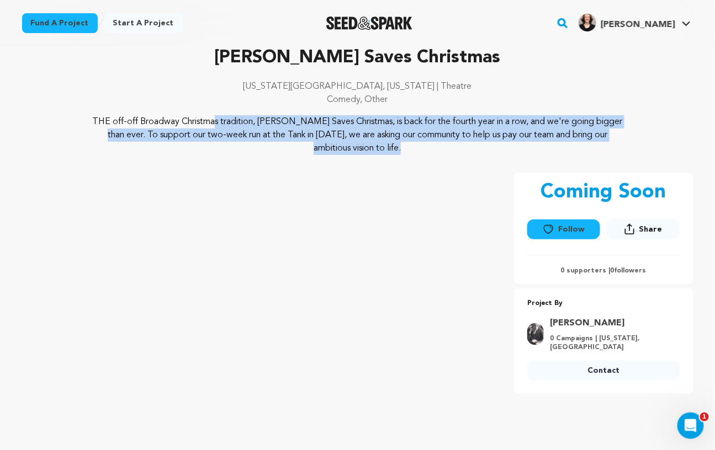
click at [309, 123] on p "THE off-off Broadway Christmas tradition, [PERSON_NAME] Saves Christmas, is bac…" at bounding box center [357, 135] width 537 height 40
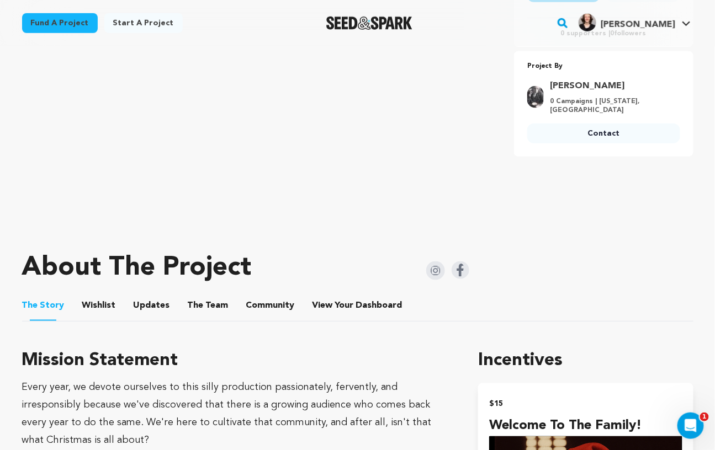
scroll to position [0, 0]
